Goal: Transaction & Acquisition: Register for event/course

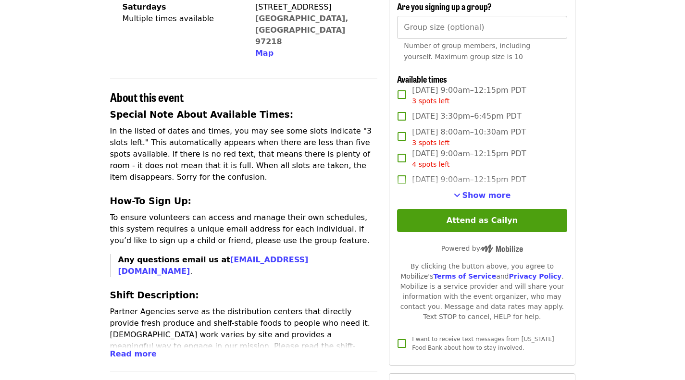
scroll to position [275, 0]
click at [488, 200] on span "Show more" at bounding box center [487, 194] width 49 height 9
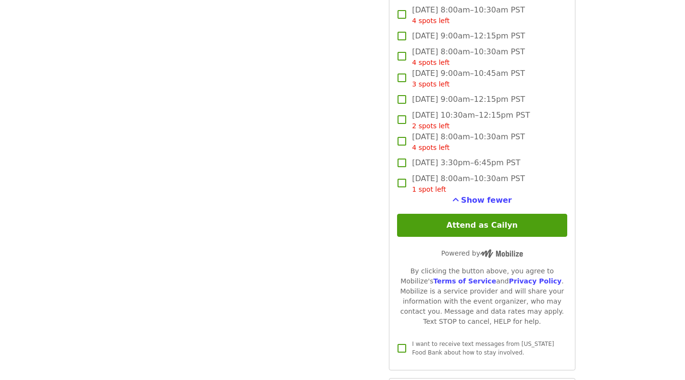
scroll to position [1169, 0]
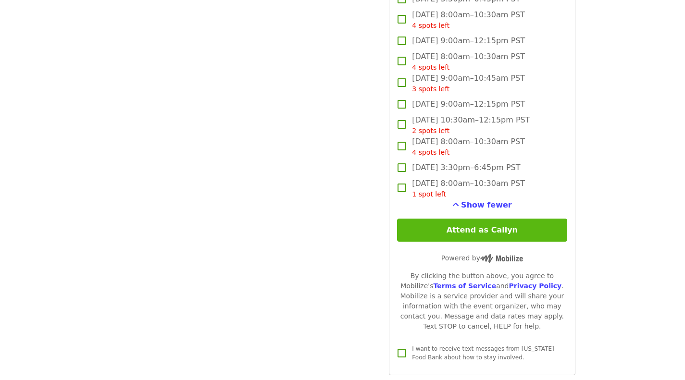
click at [540, 238] on button "Attend as Cailyn" at bounding box center [482, 230] width 170 height 23
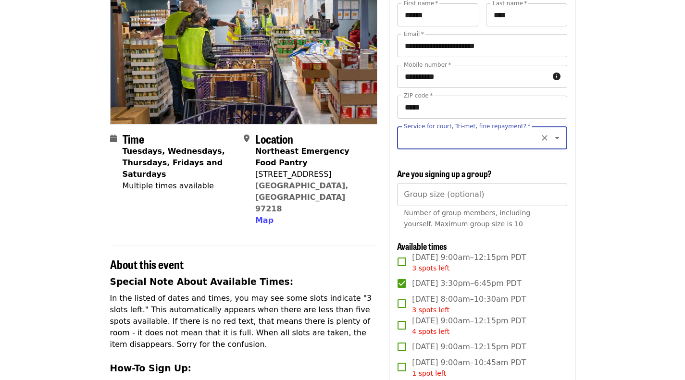
scroll to position [105, 0]
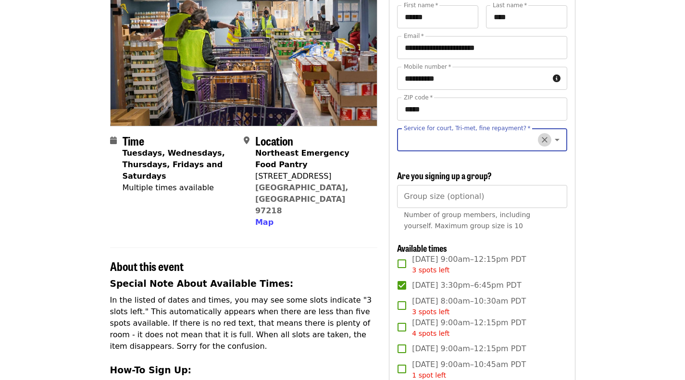
click at [540, 144] on icon "Clear" at bounding box center [545, 140] width 10 height 10
click at [552, 144] on icon "Open" at bounding box center [558, 140] width 12 height 12
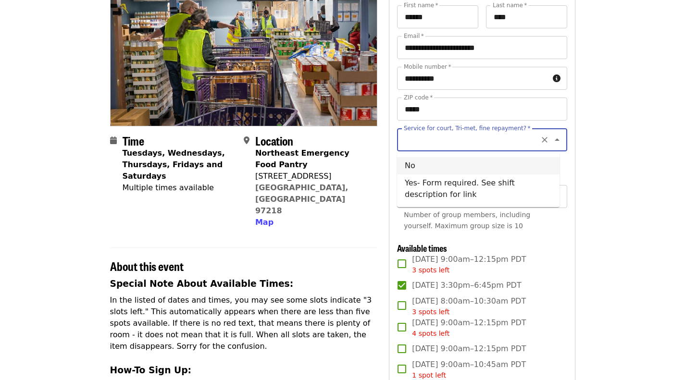
click at [524, 163] on li "No" at bounding box center [478, 165] width 163 height 17
type input "**"
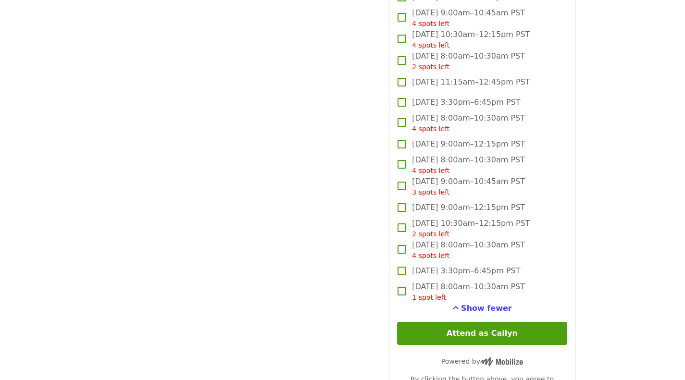
scroll to position [1066, 0]
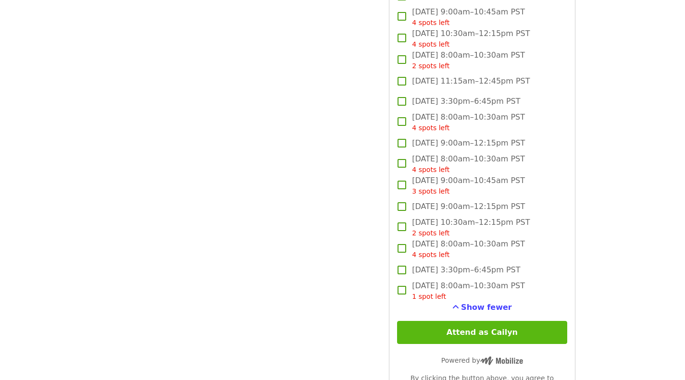
click at [542, 337] on button "Attend as Cailyn" at bounding box center [482, 332] width 170 height 23
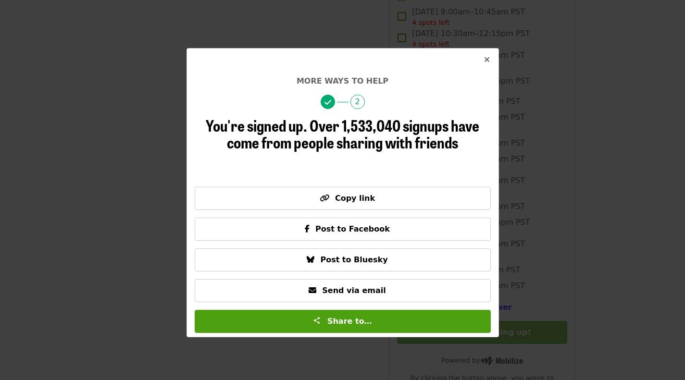
click at [488, 65] on span "Close" at bounding box center [487, 60] width 6 height 12
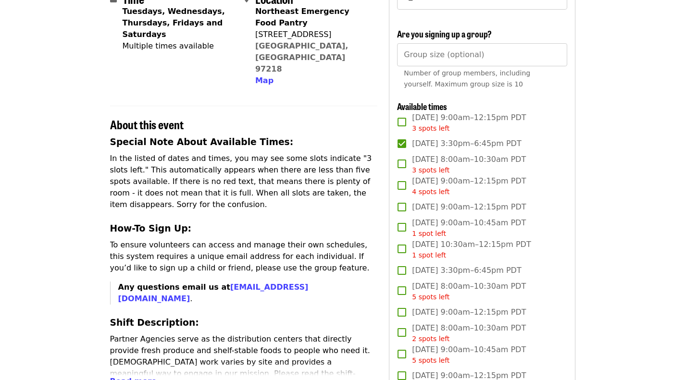
scroll to position [236, 0]
